Goal: Task Accomplishment & Management: Manage account settings

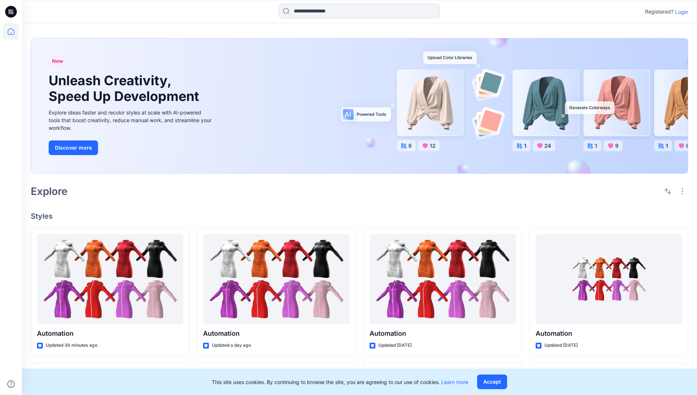
click at [680, 12] on p "Login" at bounding box center [681, 12] width 13 height 8
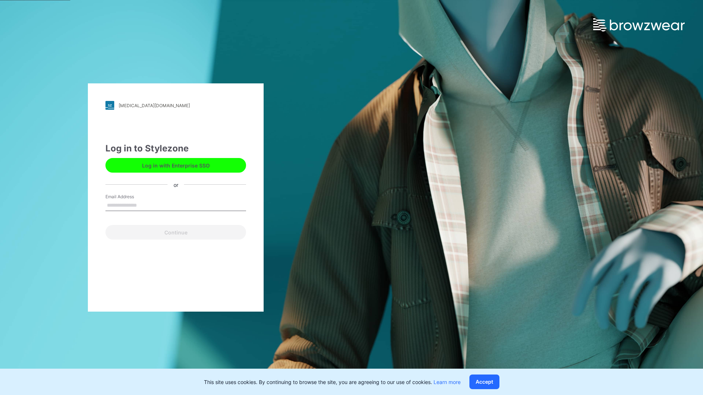
click at [145, 205] on input "Email Address" at bounding box center [175, 205] width 141 height 11
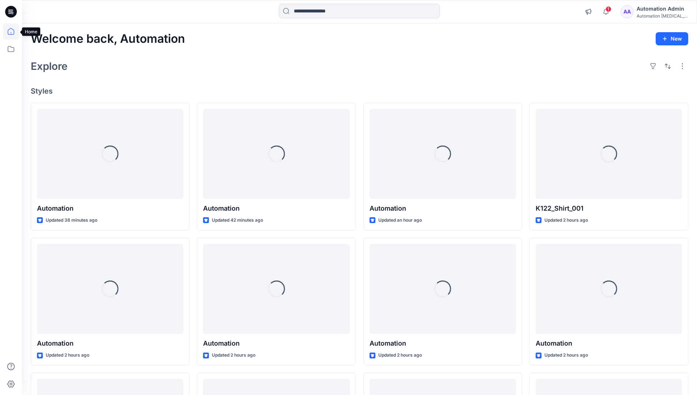
click at [14, 31] on icon at bounding box center [11, 31] width 7 height 7
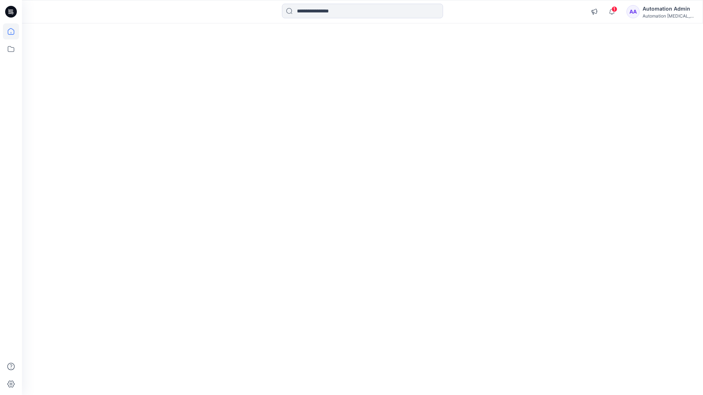
click at [658, 8] on div "Automation Admin" at bounding box center [667, 8] width 51 height 9
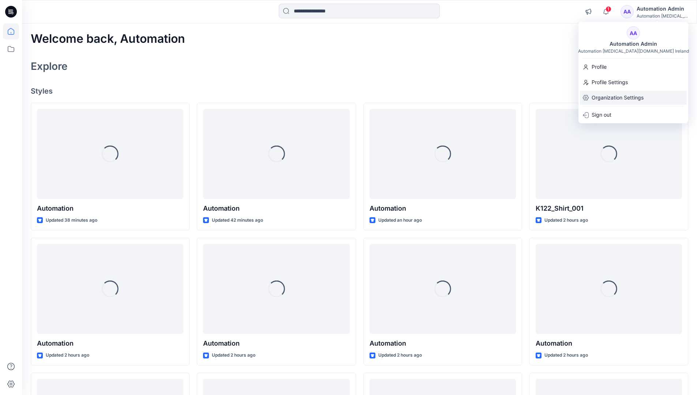
click at [618, 96] on p "Organization Settings" at bounding box center [618, 98] width 52 height 14
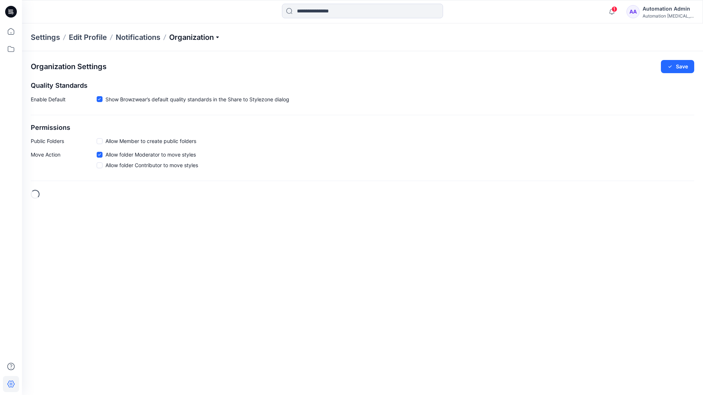
click at [196, 39] on p "Organization" at bounding box center [194, 37] width 51 height 10
click at [164, 69] on link "Edit Status Labels" at bounding box center [195, 68] width 107 height 15
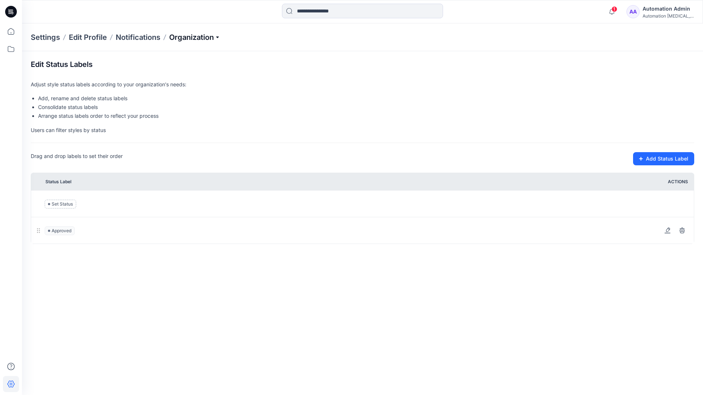
click at [195, 38] on p "Organization" at bounding box center [194, 37] width 51 height 10
click at [195, 34] on p "Organization" at bounding box center [194, 37] width 51 height 10
click at [324, 12] on input at bounding box center [362, 11] width 161 height 15
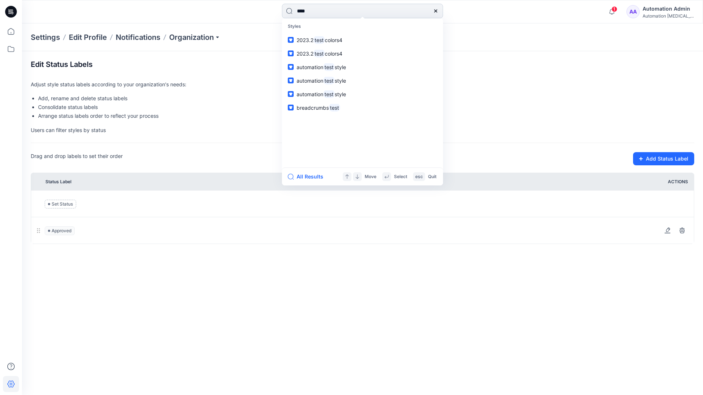
type input "****"
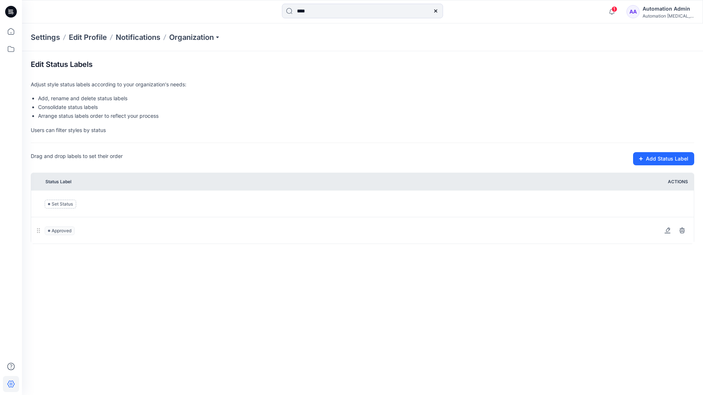
click at [435, 10] on icon at bounding box center [435, 11] width 3 height 3
